Goal: Entertainment & Leisure: Browse casually

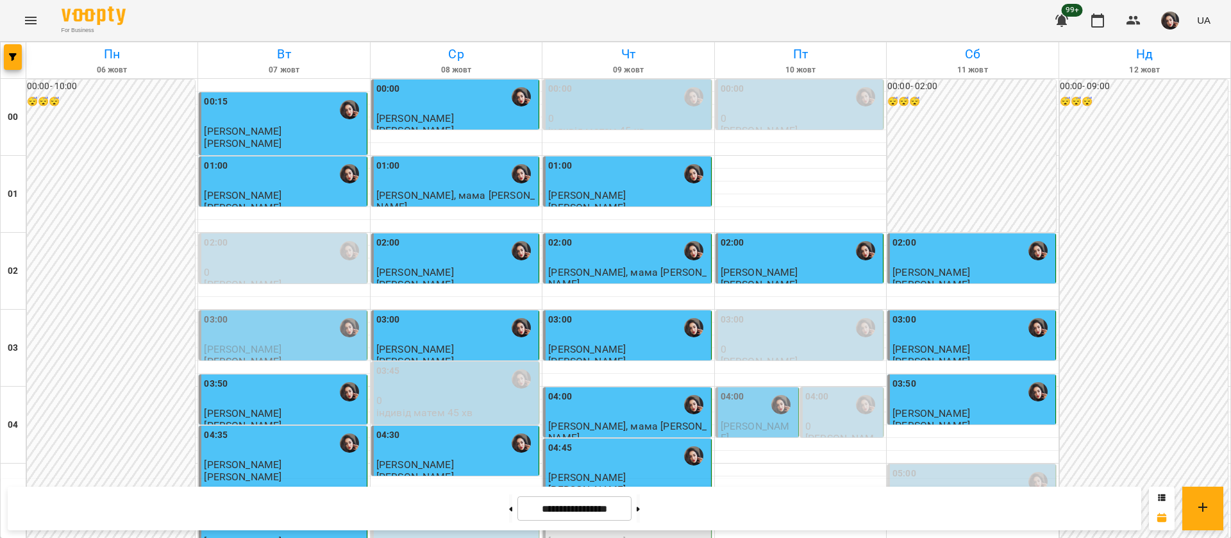
scroll to position [385, 0]
click at [26, 16] on icon "Menu" at bounding box center [30, 20] width 15 height 15
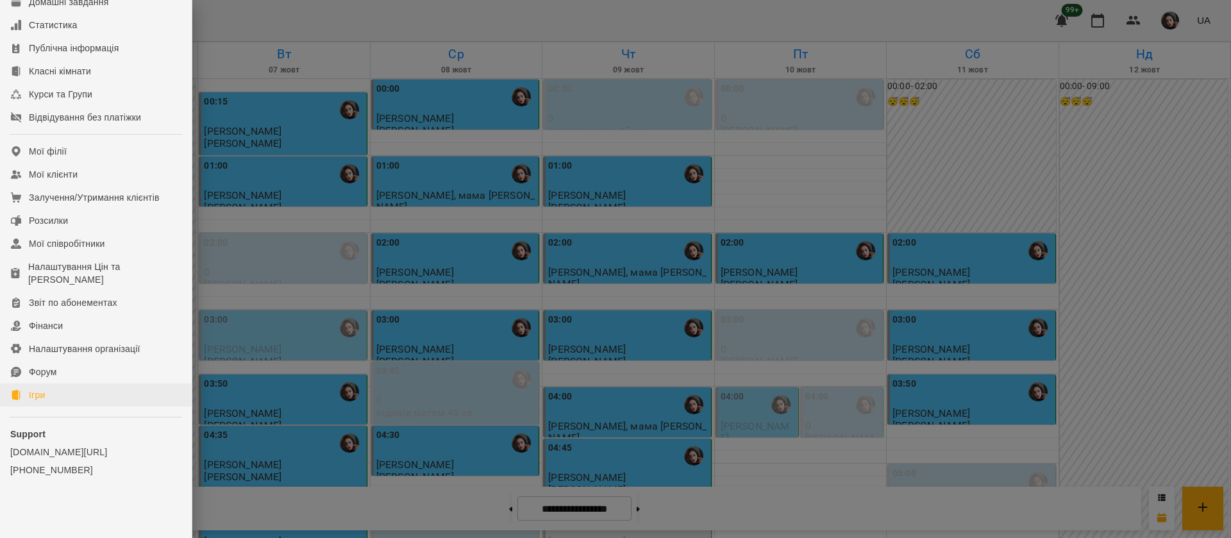
scroll to position [146, 0]
click at [33, 396] on div "Ігри" at bounding box center [37, 394] width 16 height 13
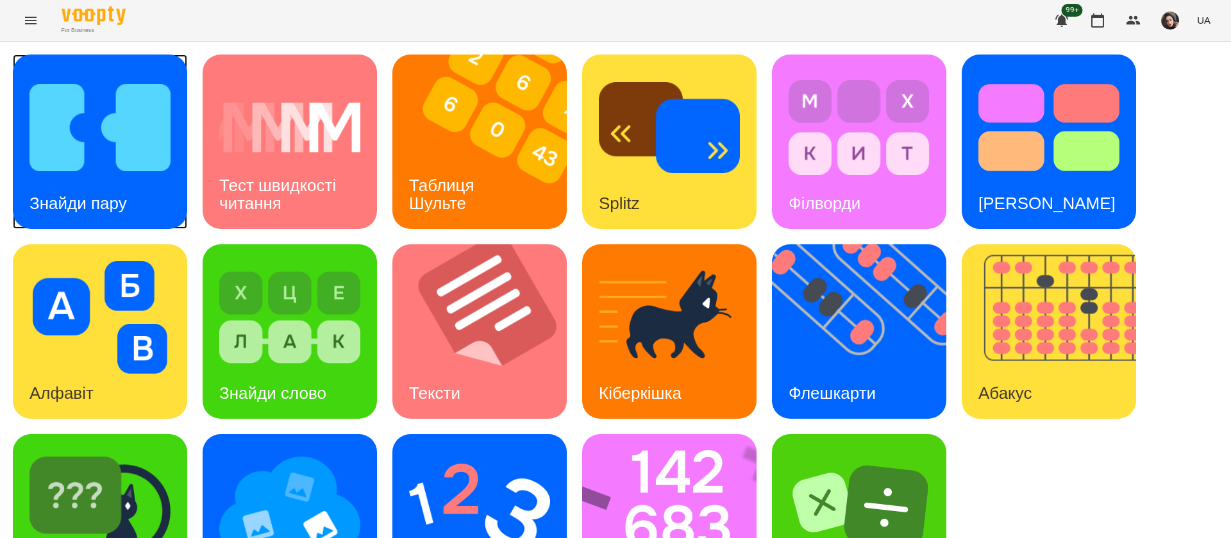
click at [105, 166] on img at bounding box center [99, 127] width 141 height 113
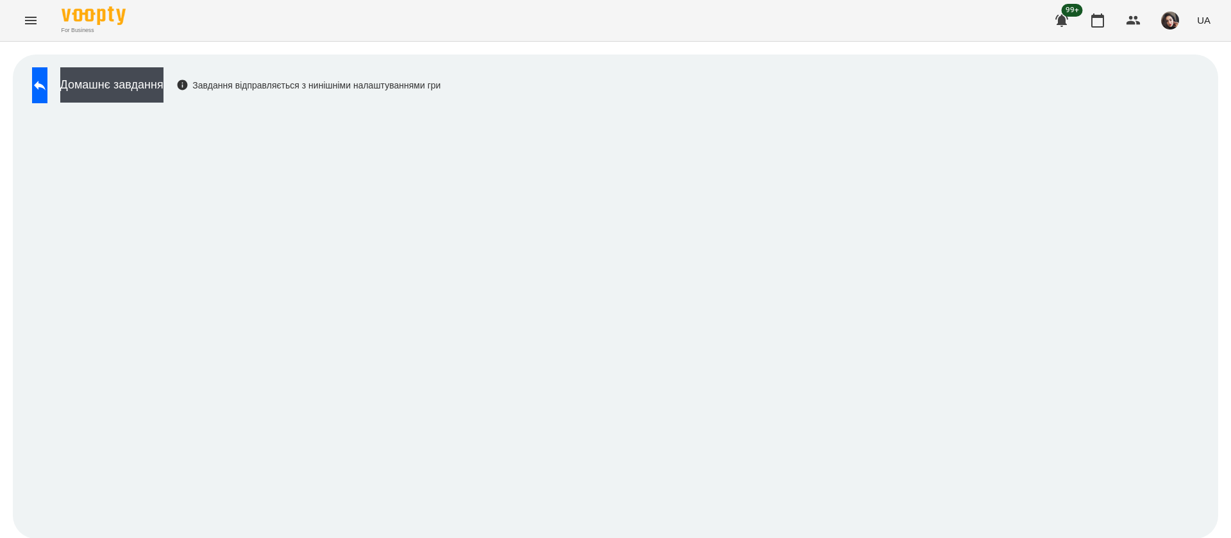
scroll to position [1, 0]
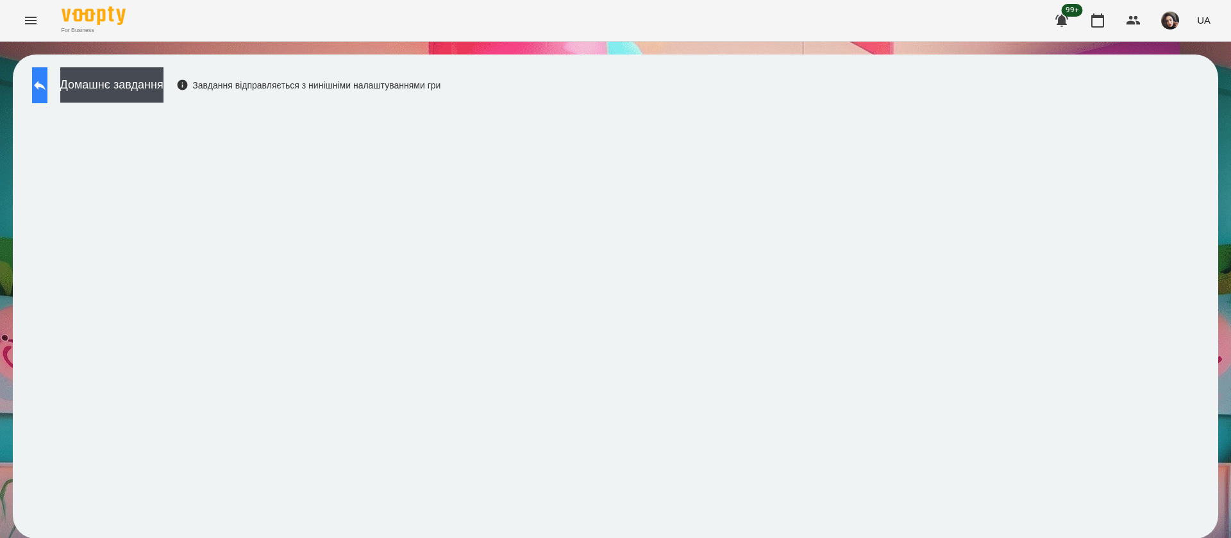
click at [47, 88] on icon at bounding box center [39, 85] width 15 height 15
